Goal: Task Accomplishment & Management: Use online tool/utility

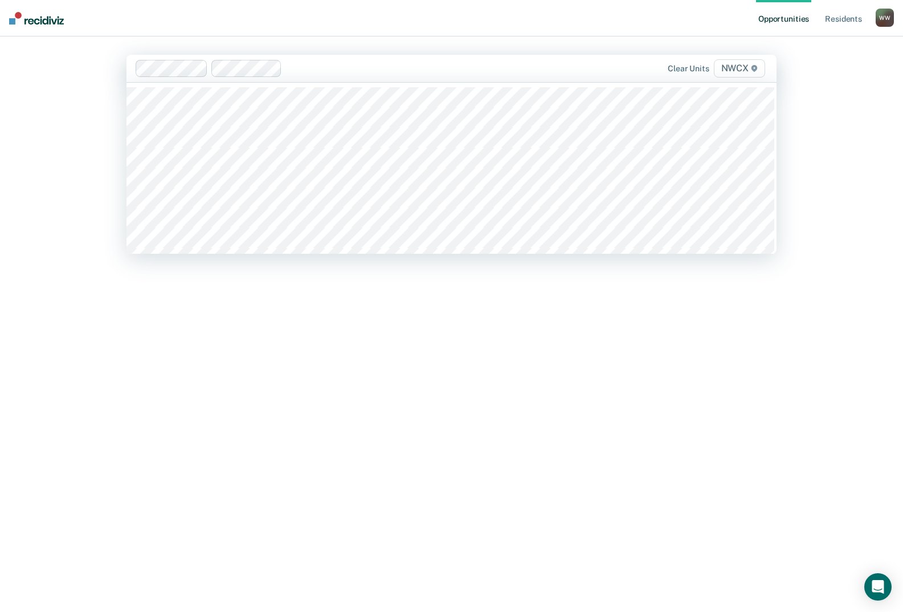
click at [24, 264] on div "Opportunities Resident s William D. Windsor W W Profile How it works Log Out 51…" at bounding box center [451, 306] width 903 height 612
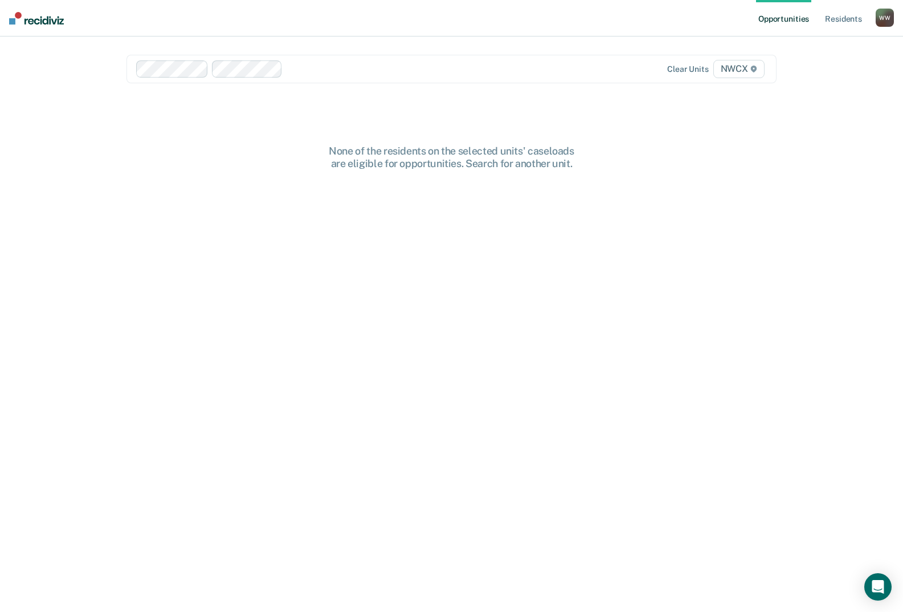
click at [159, 256] on div "None of the residents on the selected units' caseloads are eligible for opportu…" at bounding box center [452, 387] width 650 height 484
